Goal: Task Accomplishment & Management: Manage account settings

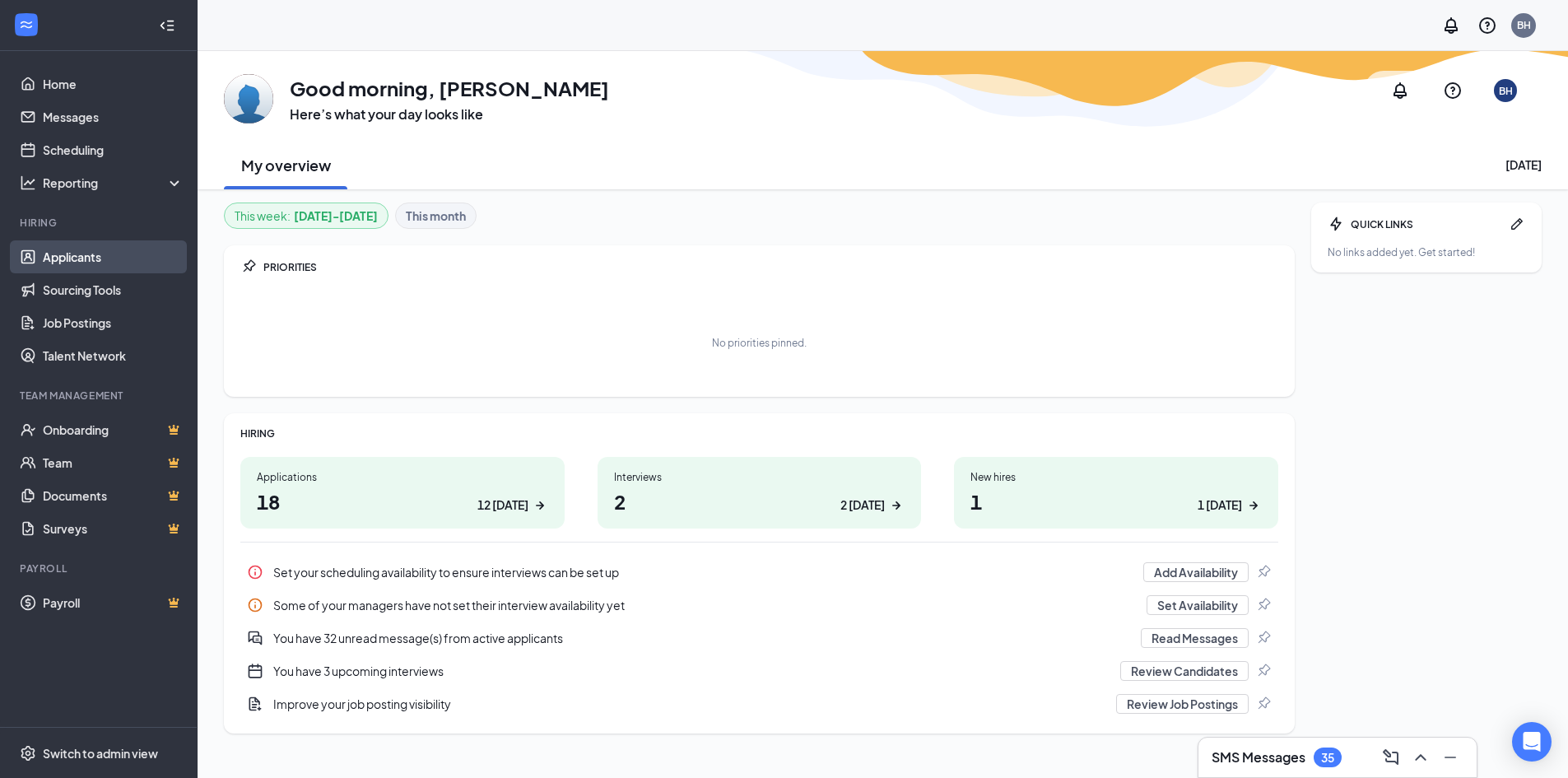
click at [69, 252] on link "Applicants" at bounding box center [113, 257] width 141 height 33
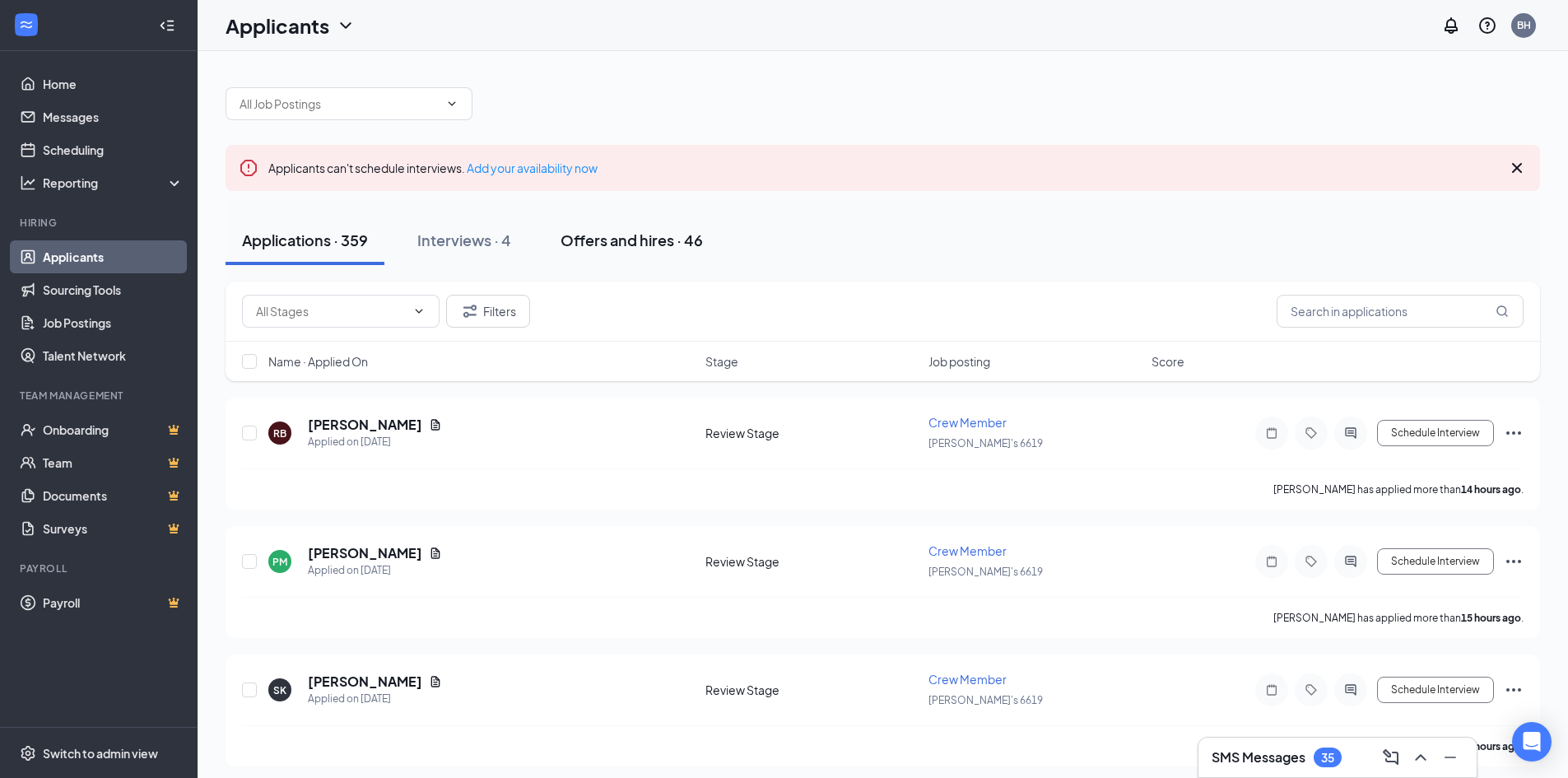
click at [627, 237] on div "Offers and hires · 46" at bounding box center [632, 240] width 142 height 21
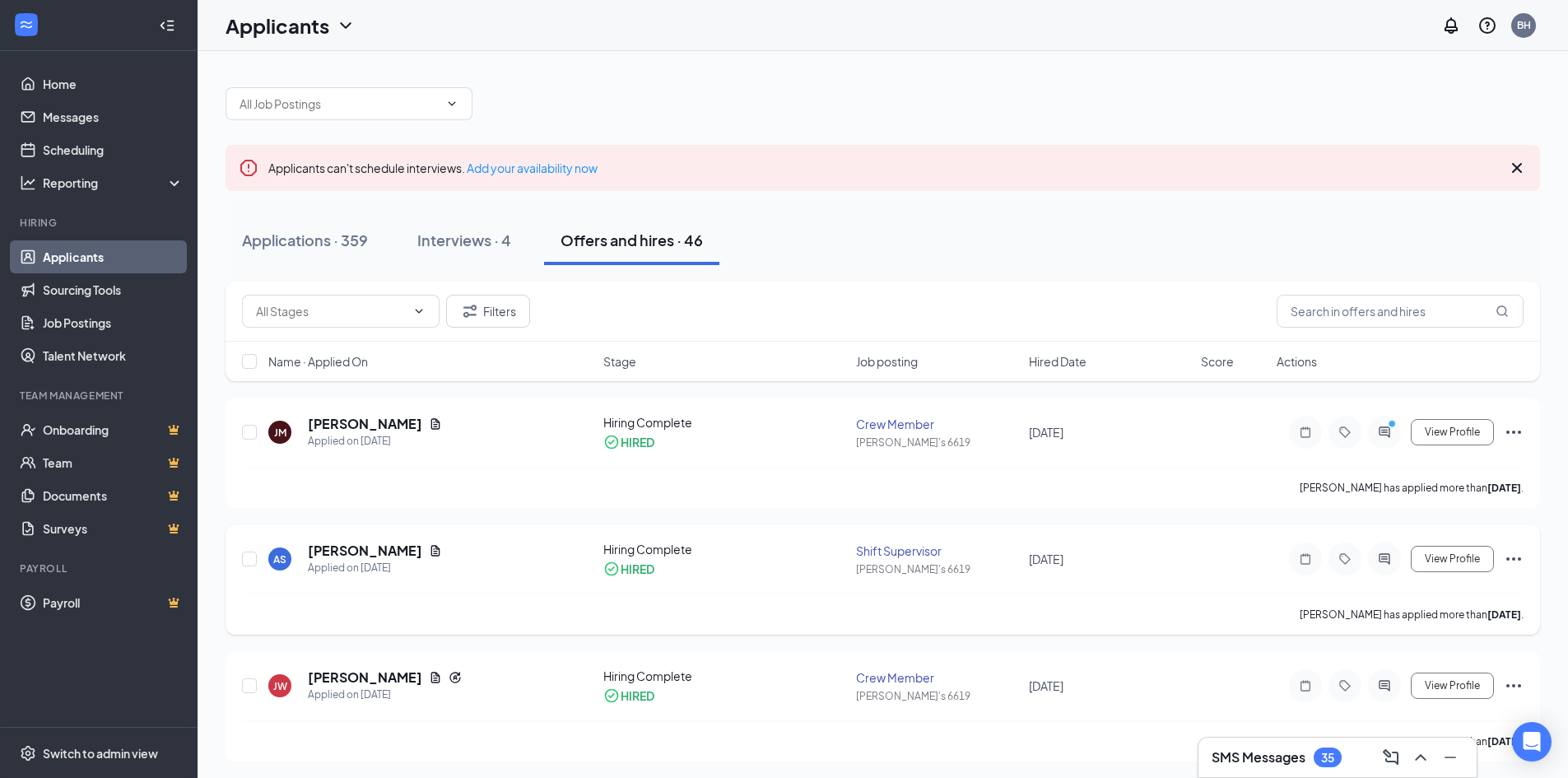
click at [1509, 557] on icon "Ellipses" at bounding box center [1514, 559] width 20 height 20
click at [1516, 552] on icon "Ellipses" at bounding box center [1514, 559] width 20 height 20
click at [359, 551] on h5 "[PERSON_NAME]" at bounding box center [365, 551] width 114 height 18
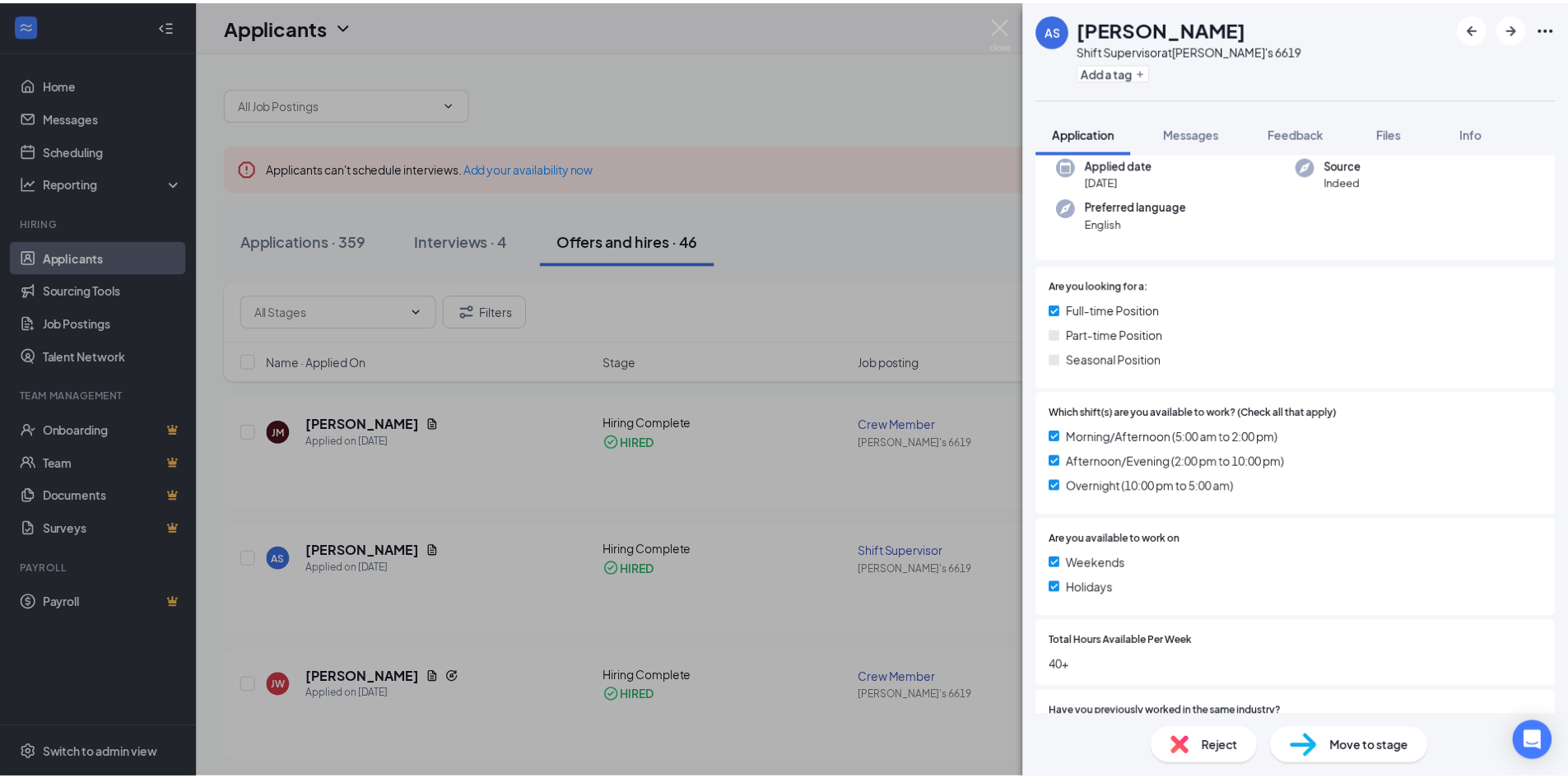
scroll to position [197, 0]
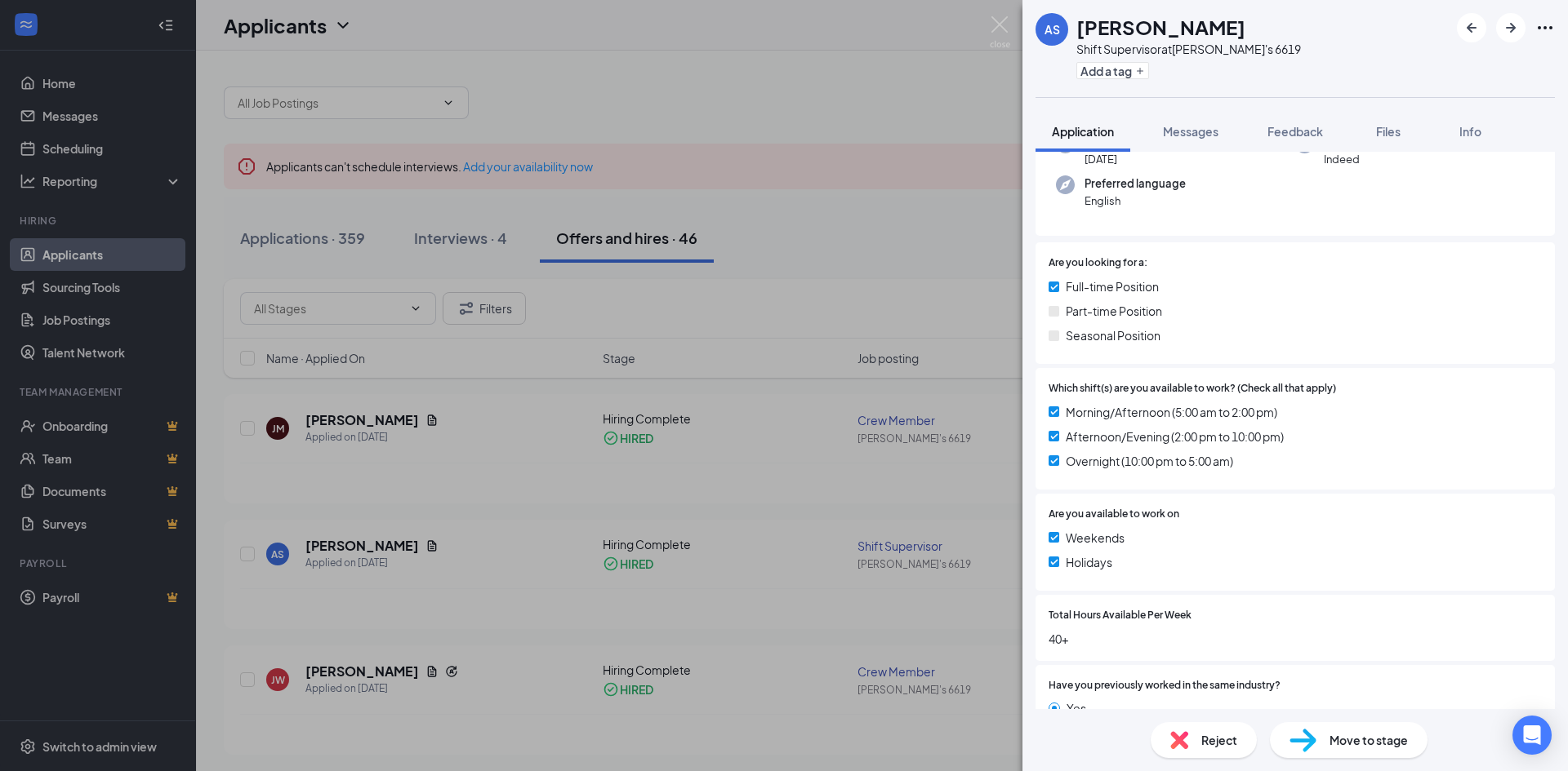
click at [1370, 740] on span "Move to stage" at bounding box center [1368, 740] width 78 height 18
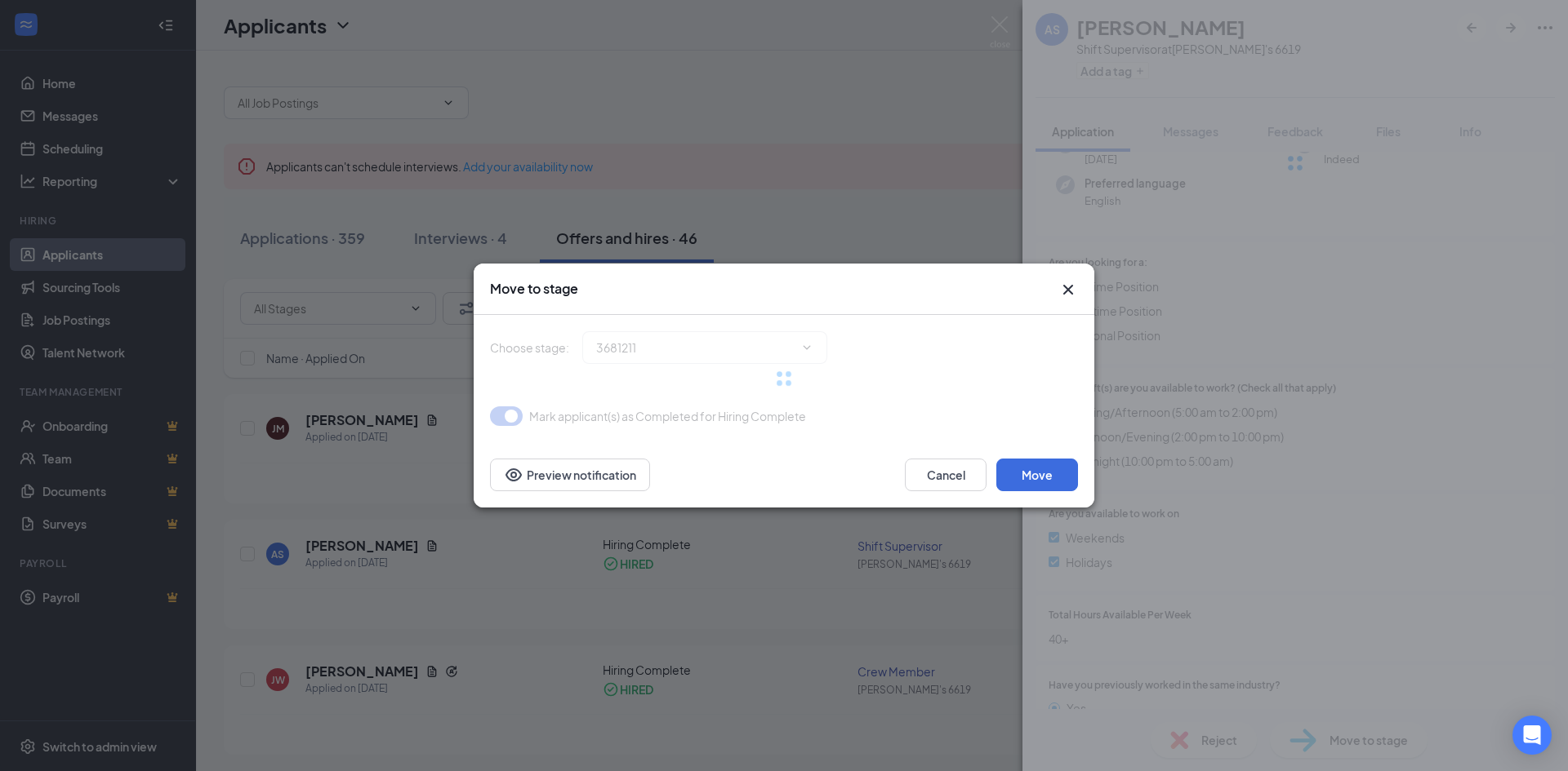
type input "Hiring Complete (current stage)"
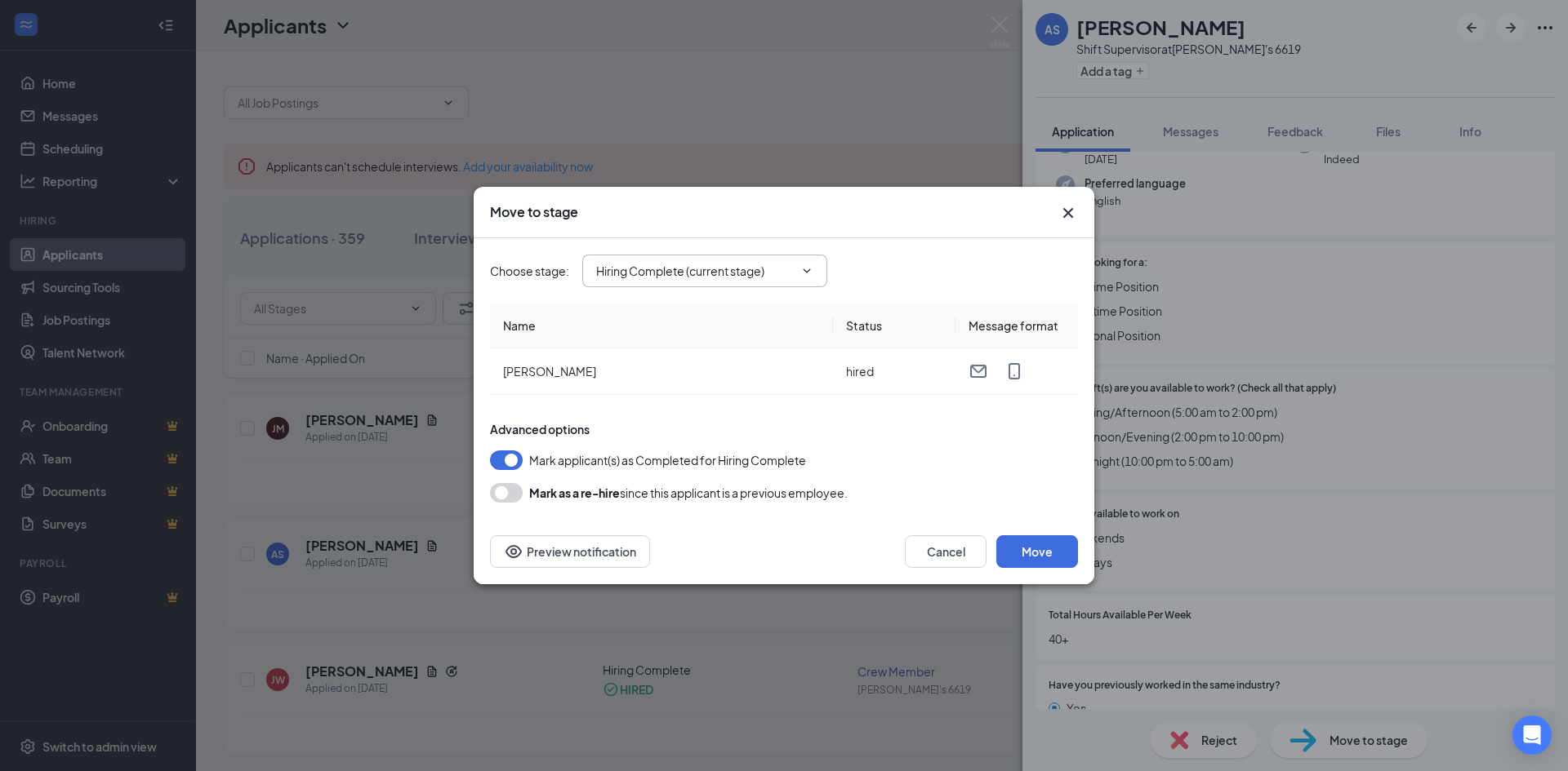
click at [807, 273] on icon "ChevronDown" at bounding box center [807, 271] width 7 height 4
click at [808, 269] on icon "ChevronDown" at bounding box center [807, 271] width 14 height 13
click at [718, 269] on input "Hiring Complete (current stage)" at bounding box center [695, 271] width 198 height 18
click at [770, 686] on div "Move to stage Choose stage : Hiring Complete (current stage) Application Review…" at bounding box center [784, 385] width 1568 height 771
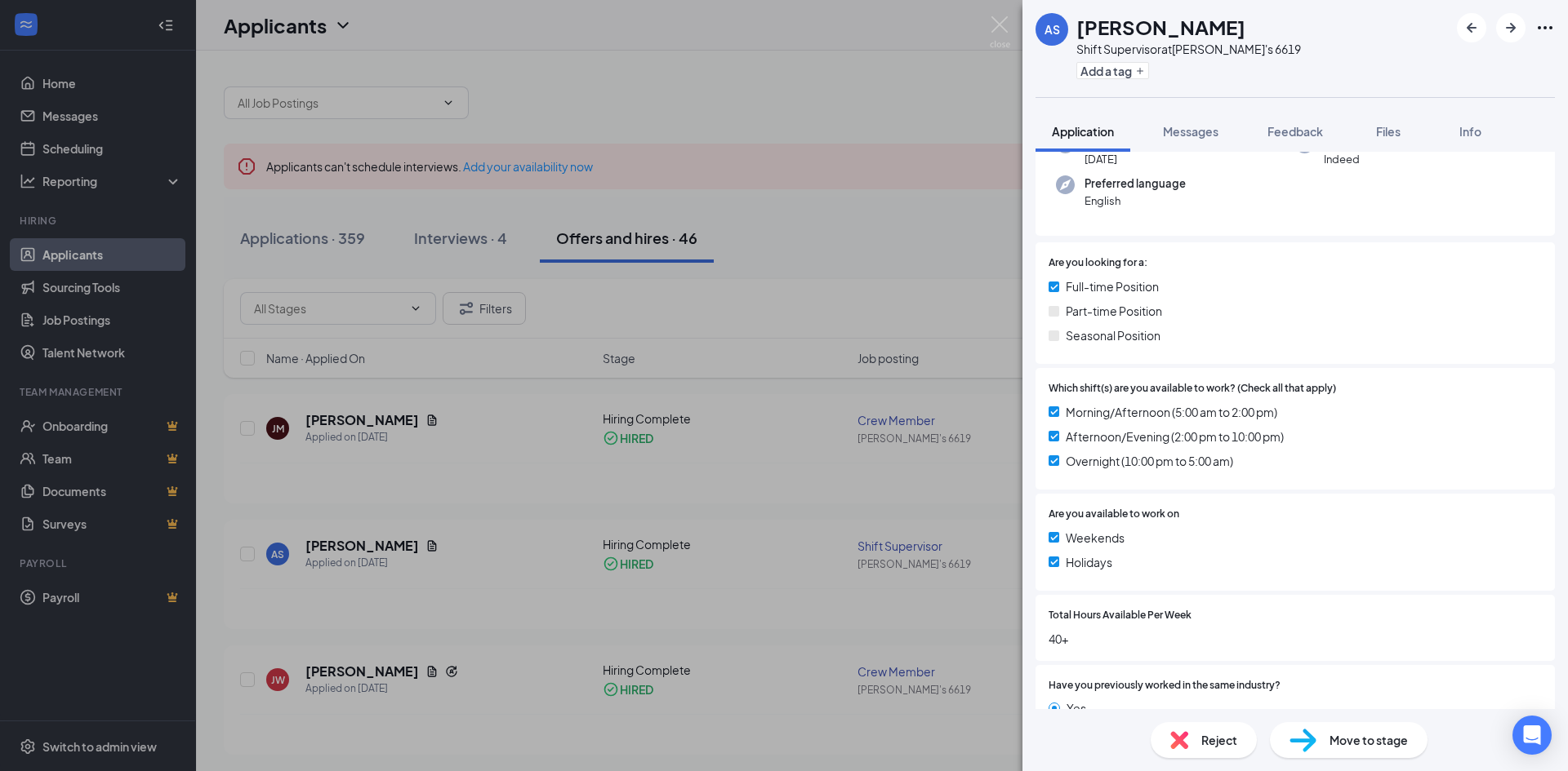
click at [808, 179] on div "AS [PERSON_NAME] Shift Supervisor at [PERSON_NAME]'s 6619 Add a tag Application…" at bounding box center [784, 385] width 1568 height 771
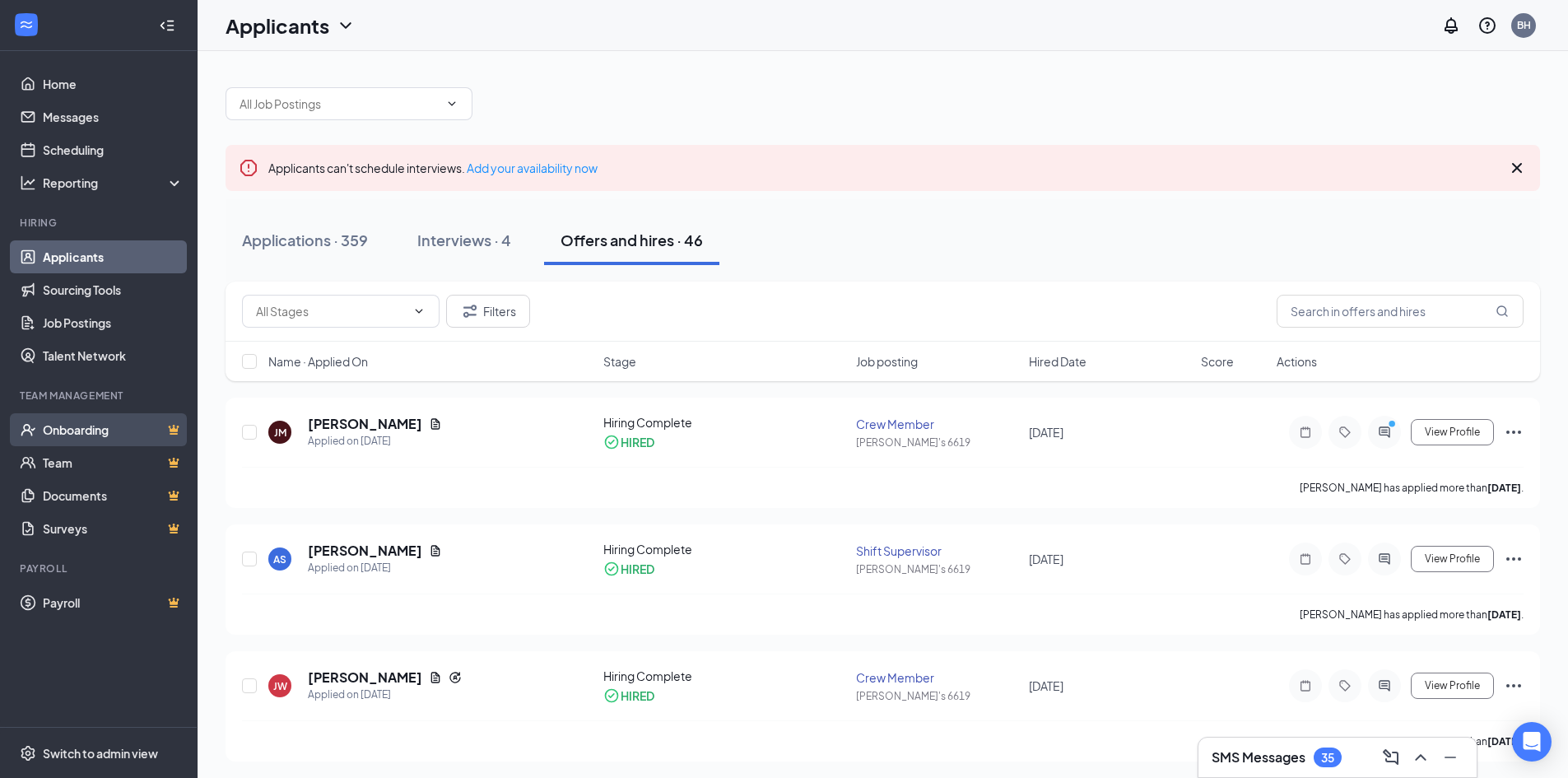
click at [87, 426] on link "Onboarding" at bounding box center [113, 429] width 141 height 33
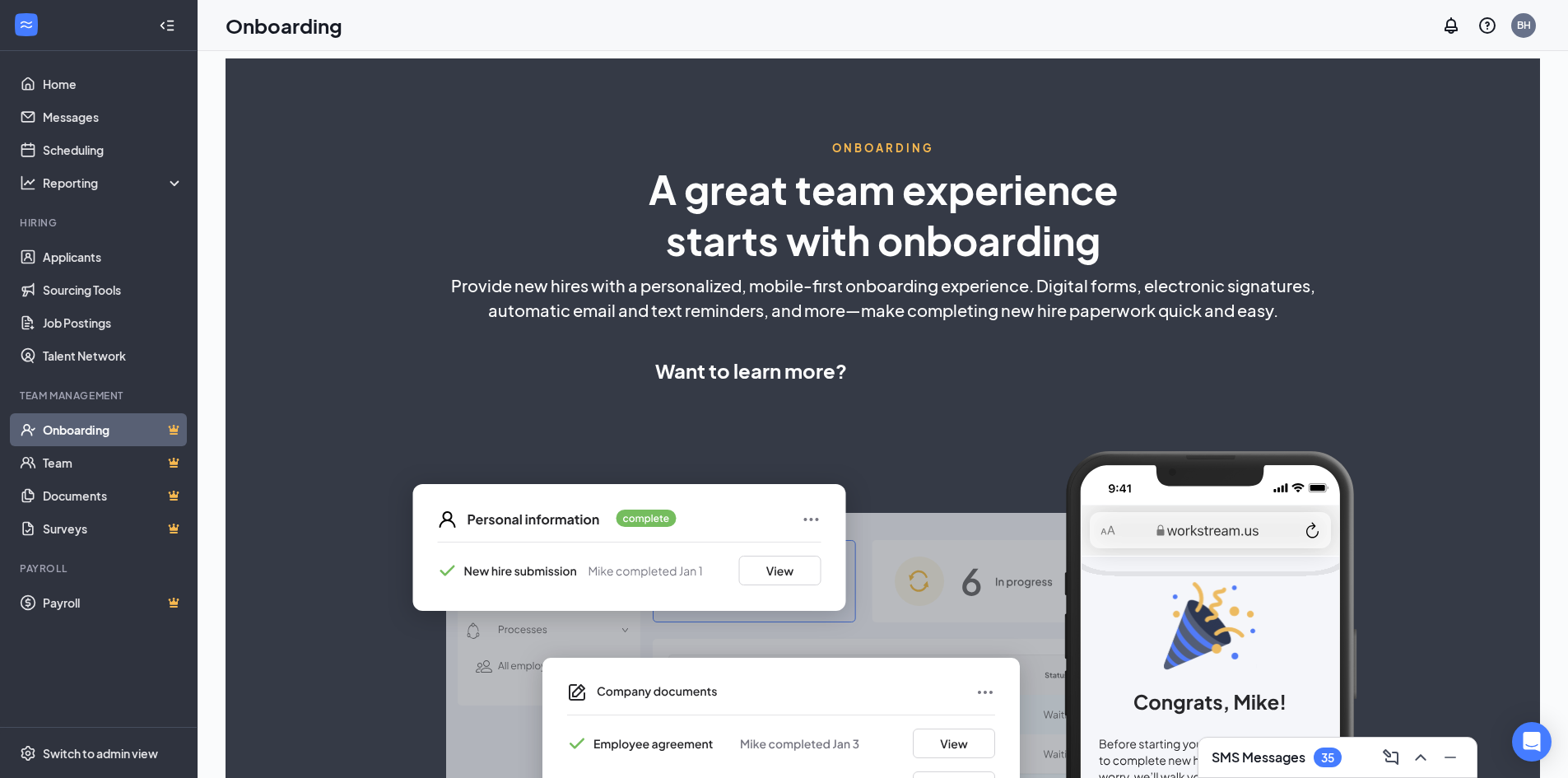
select select "CA"
